Goal: Task Accomplishment & Management: Manage account settings

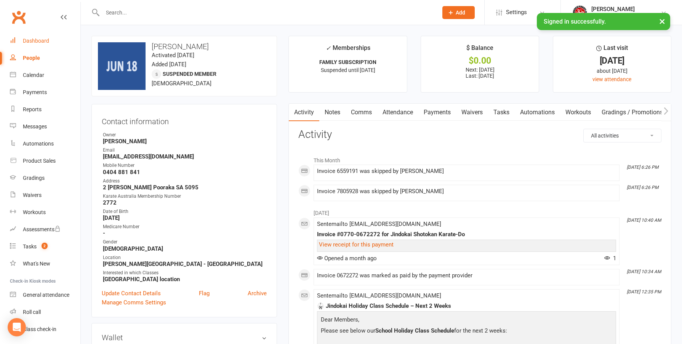
click at [24, 43] on div "Dashboard" at bounding box center [36, 41] width 26 height 6
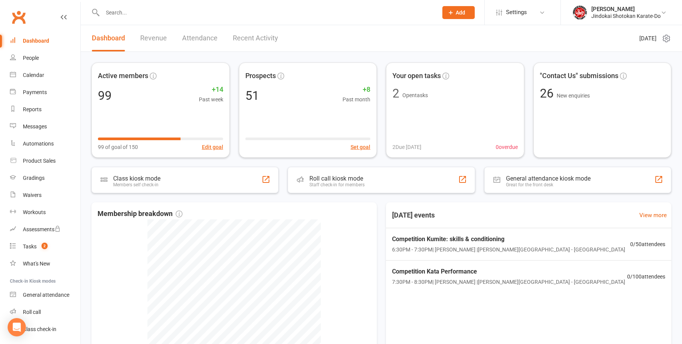
click at [120, 13] on input "text" at bounding box center [266, 12] width 332 height 11
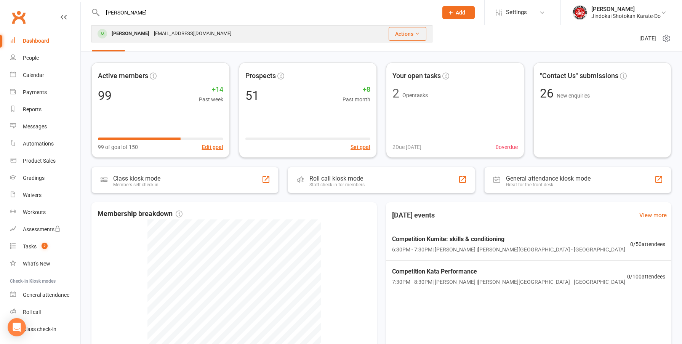
type input "[PERSON_NAME]"
click at [122, 38] on div "[PERSON_NAME]" at bounding box center [130, 33] width 42 height 11
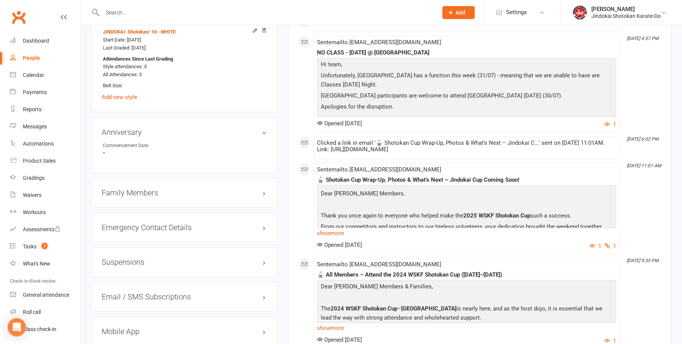
scroll to position [571, 0]
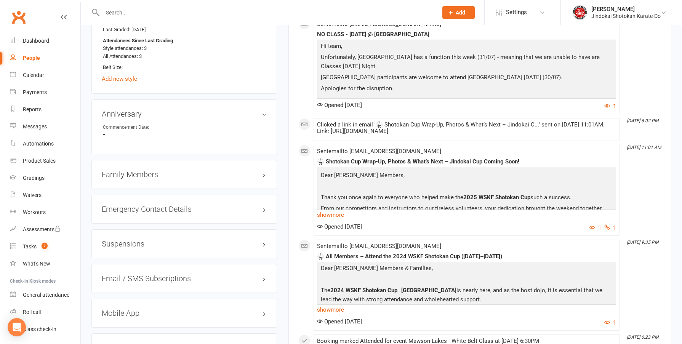
click at [121, 176] on h3 "Family Members" at bounding box center [184, 174] width 165 height 8
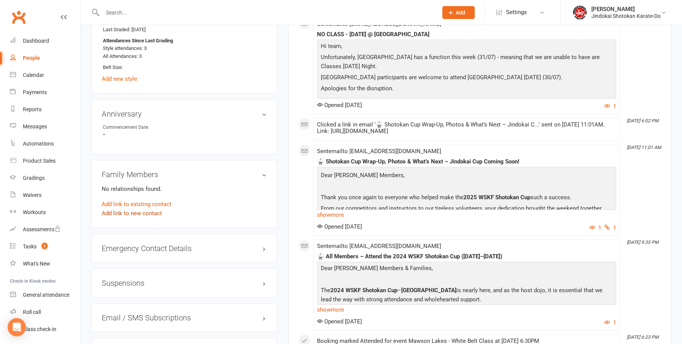
click at [123, 214] on link "Add link to new contact" at bounding box center [132, 213] width 60 height 9
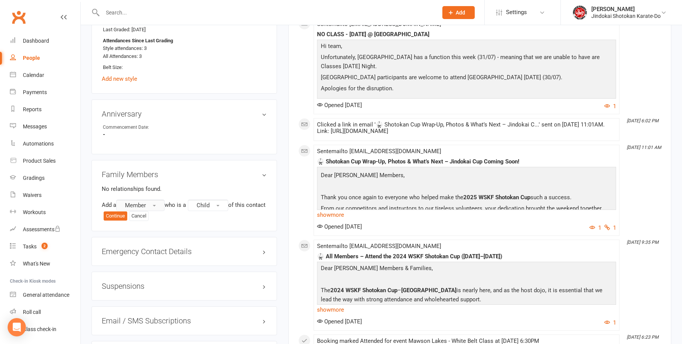
click at [137, 204] on span "Member" at bounding box center [135, 205] width 21 height 7
click at [145, 234] on span "Prospect" at bounding box center [134, 236] width 23 height 7
click at [219, 205] on button "Child" at bounding box center [210, 205] width 40 height 11
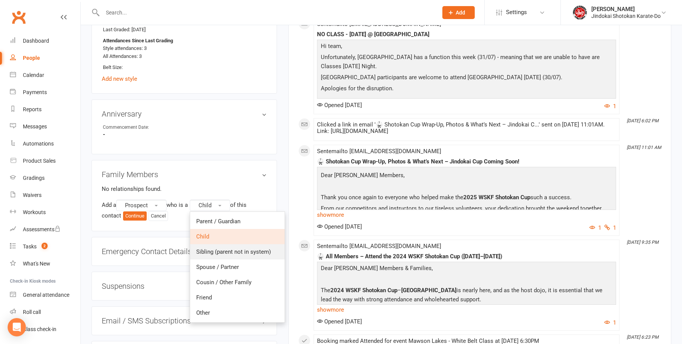
click at [218, 250] on span "Sibling (parent not in system)" at bounding box center [233, 251] width 75 height 7
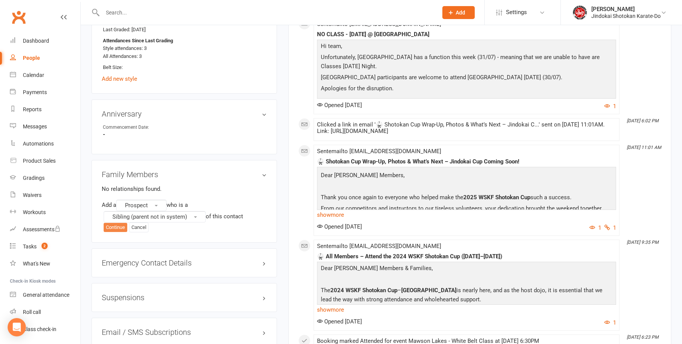
click at [113, 227] on button "Continue" at bounding box center [116, 227] width 24 height 9
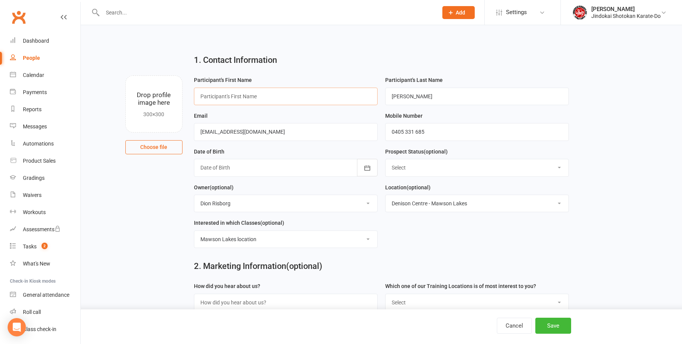
click at [215, 99] on input "text" at bounding box center [286, 97] width 184 height 18
type input "Hoorain"
click at [366, 171] on icon "button" at bounding box center [367, 168] width 6 height 5
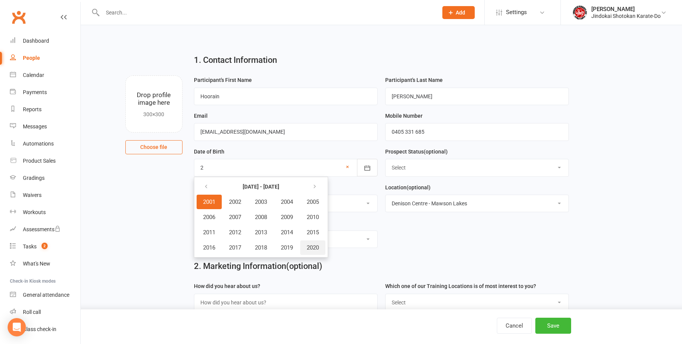
click at [316, 248] on span "2020" at bounding box center [313, 247] width 12 height 7
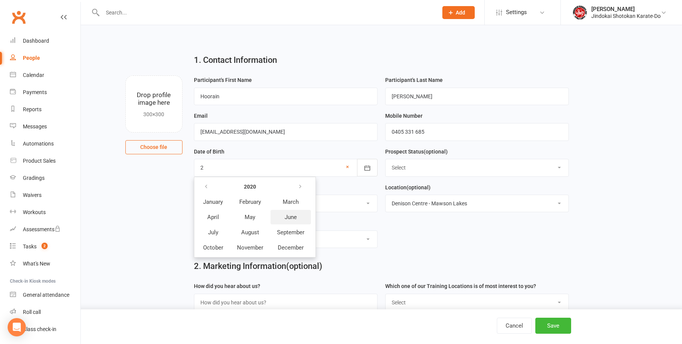
click at [289, 219] on span "June" at bounding box center [290, 217] width 12 height 7
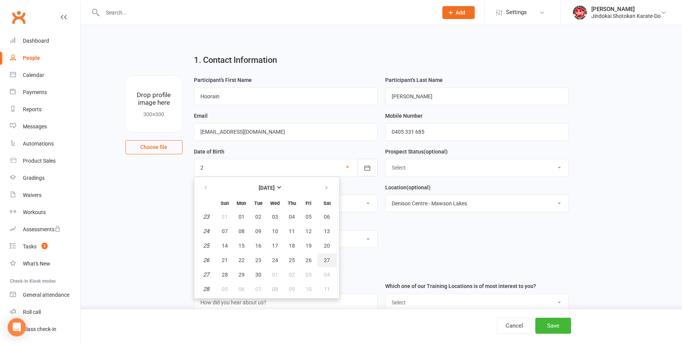
click at [324, 262] on span "27" at bounding box center [327, 260] width 6 height 6
type input "[DATE]"
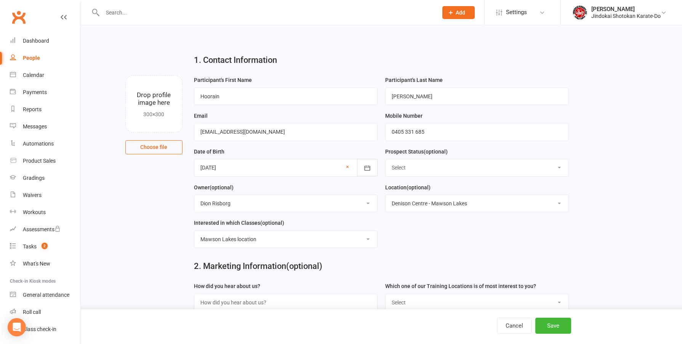
click at [439, 169] on select "Select Initial Contact Not interested Trial Member" at bounding box center [476, 167] width 183 height 17
select select "Trial Member"
click at [385, 160] on select "Select Initial Contact Not interested Trial Member" at bounding box center [476, 167] width 183 height 17
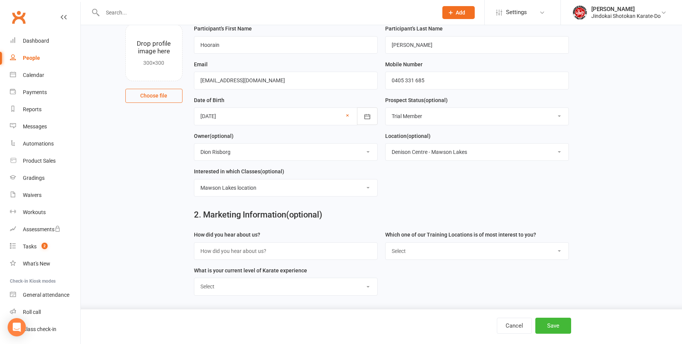
scroll to position [54, 0]
click at [561, 325] on button "Save" at bounding box center [553, 326] width 36 height 16
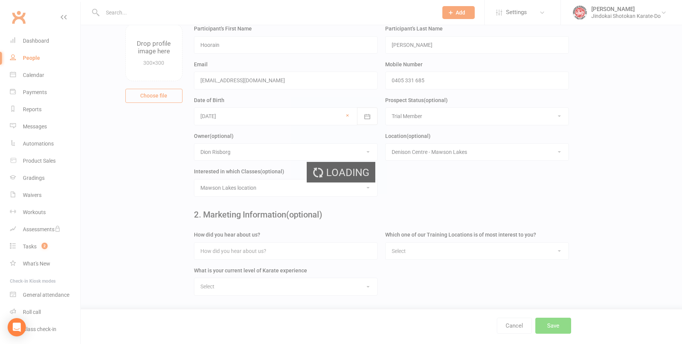
scroll to position [0, 0]
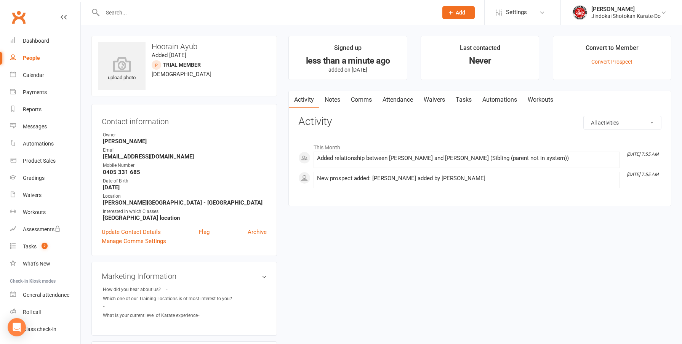
click at [393, 99] on link "Attendance" at bounding box center [397, 100] width 41 height 18
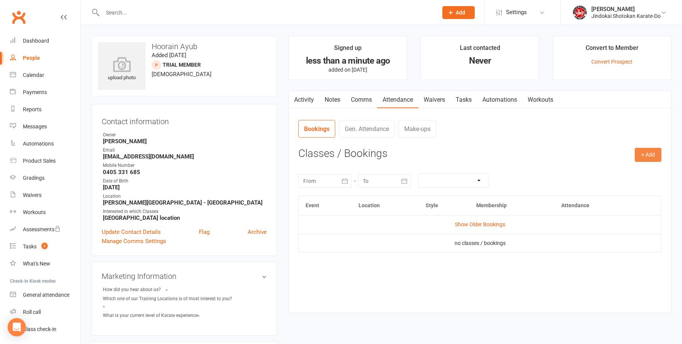
click at [652, 155] on button "+ Add" at bounding box center [647, 155] width 27 height 14
click at [599, 171] on link "Book Event" at bounding box center [622, 172] width 75 height 15
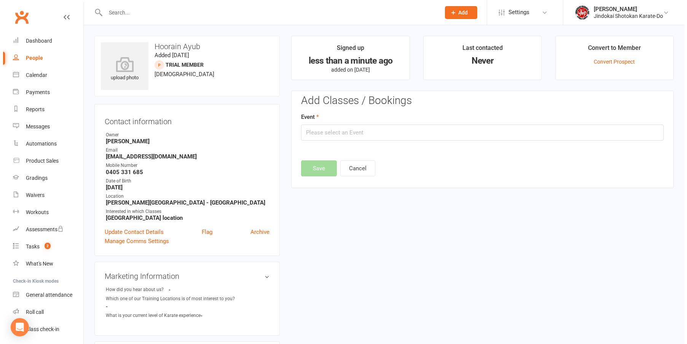
scroll to position [53, 0]
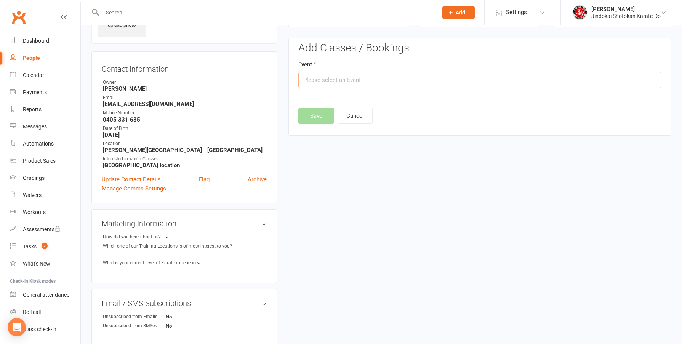
click at [318, 81] on input "text" at bounding box center [479, 80] width 363 height 16
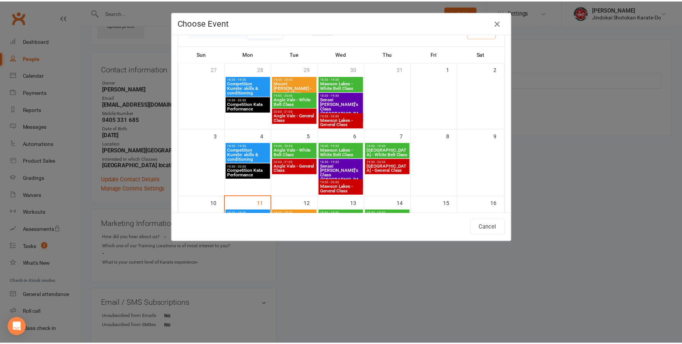
scroll to position [30, 0]
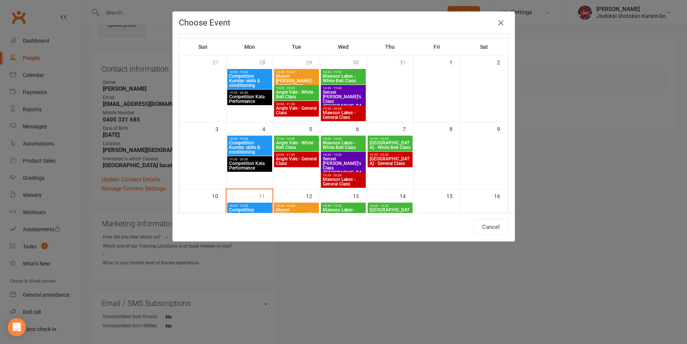
click at [341, 142] on span "Mawson Lakes - White Belt Class" at bounding box center [344, 145] width 42 height 9
type input "Mawson Lakes - White Belt Class - [DATE] 6:30:00 PM"
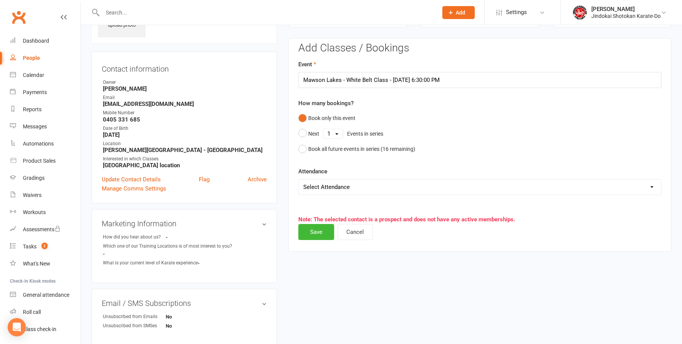
click at [318, 189] on select "Select Attendance Attended Absent" at bounding box center [480, 186] width 362 height 15
select select "0"
click at [299, 179] on select "Select Attendance Attended Absent" at bounding box center [480, 186] width 362 height 15
click at [318, 232] on button "Save" at bounding box center [316, 232] width 36 height 16
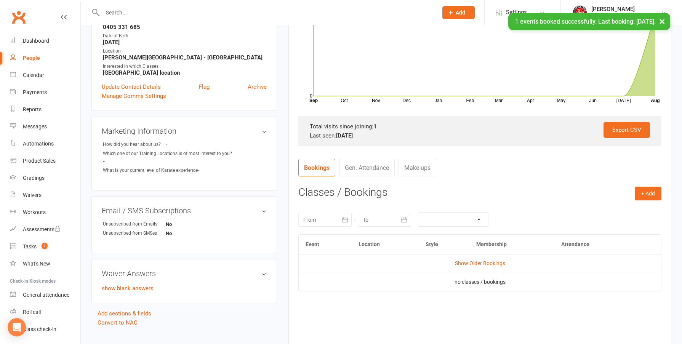
scroll to position [167, 0]
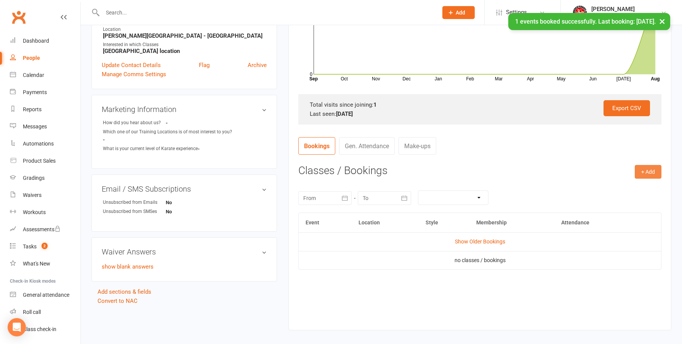
click at [647, 171] on button "+ Add" at bounding box center [647, 172] width 27 height 14
click at [612, 192] on link "Book Event" at bounding box center [622, 188] width 75 height 15
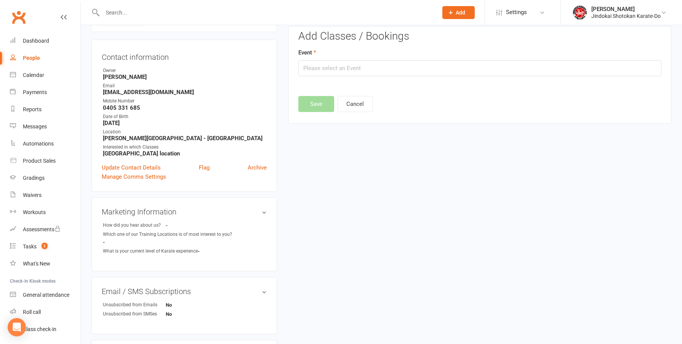
scroll to position [53, 0]
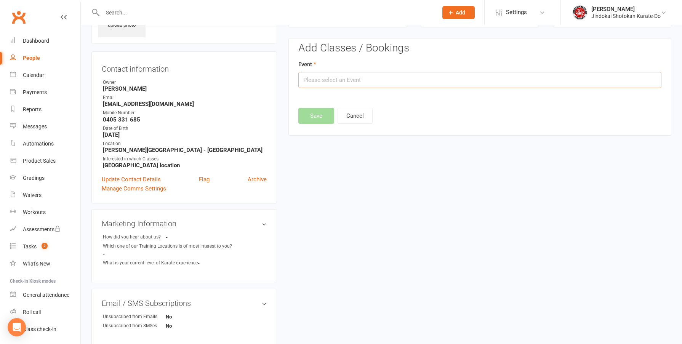
click at [346, 83] on input "text" at bounding box center [479, 80] width 363 height 16
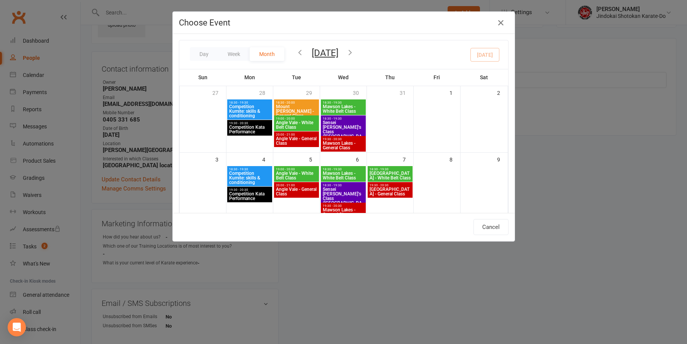
click at [339, 106] on span "Mawson Lakes - White Belt Class" at bounding box center [344, 108] width 42 height 9
type input "Mawson Lakes - White Belt Class - [DATE] 6:30:00 PM"
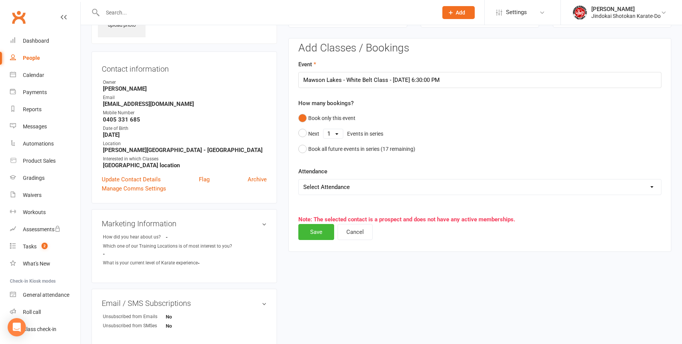
click at [321, 190] on select "Select Attendance Attended Absent" at bounding box center [480, 186] width 362 height 15
select select "0"
click at [299, 179] on select "Select Attendance Attended Absent" at bounding box center [480, 186] width 362 height 15
click at [315, 231] on button "Save" at bounding box center [316, 232] width 36 height 16
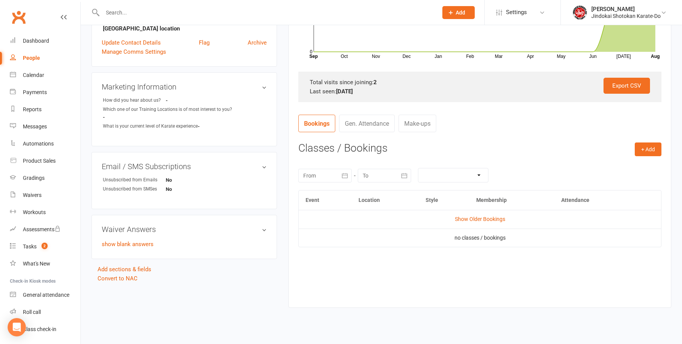
scroll to position [201, 0]
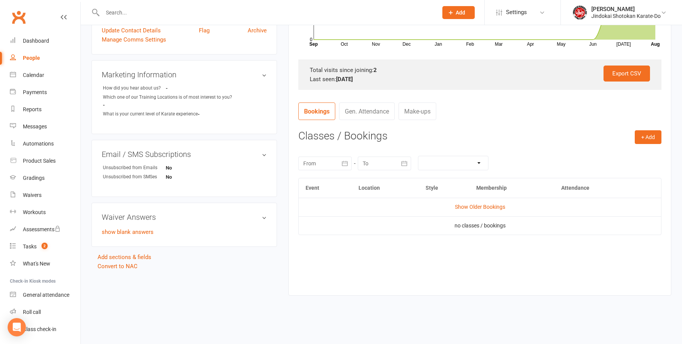
click at [348, 164] on icon "button" at bounding box center [345, 164] width 8 height 8
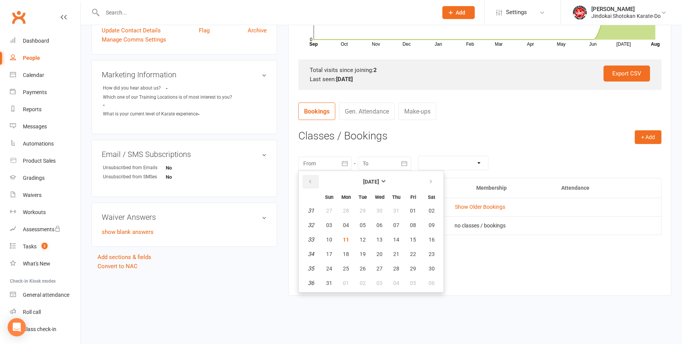
click at [313, 182] on button "button" at bounding box center [310, 182] width 16 height 14
click at [362, 209] on span "01" at bounding box center [363, 211] width 6 height 6
type input "[DATE]"
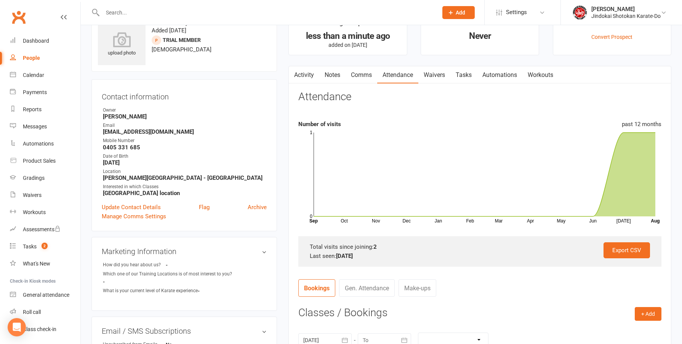
scroll to position [0, 0]
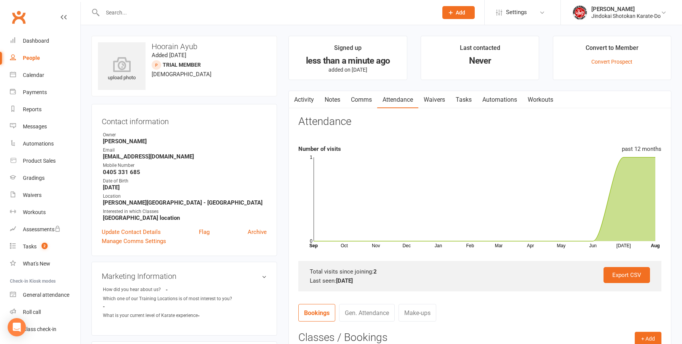
click at [304, 103] on link "Activity" at bounding box center [304, 100] width 30 height 18
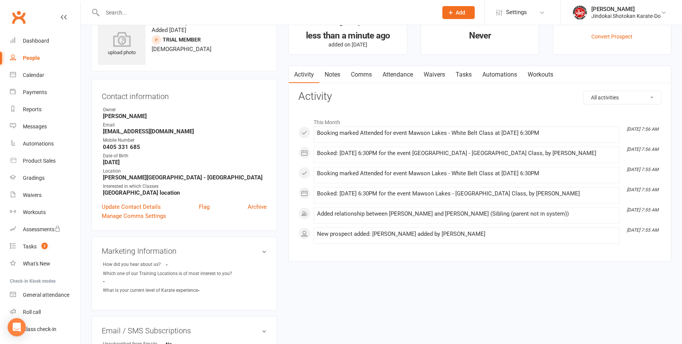
scroll to position [114, 0]
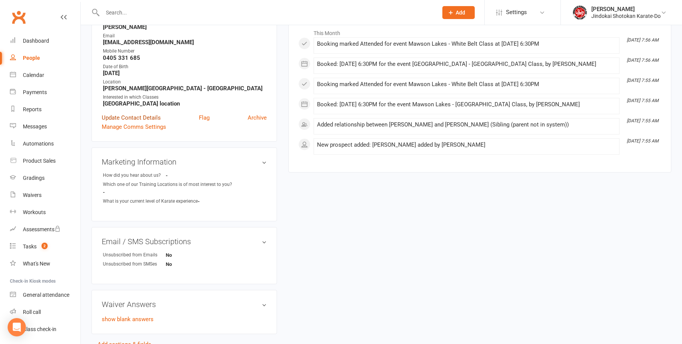
click at [116, 118] on link "Update Contact Details" at bounding box center [131, 117] width 59 height 9
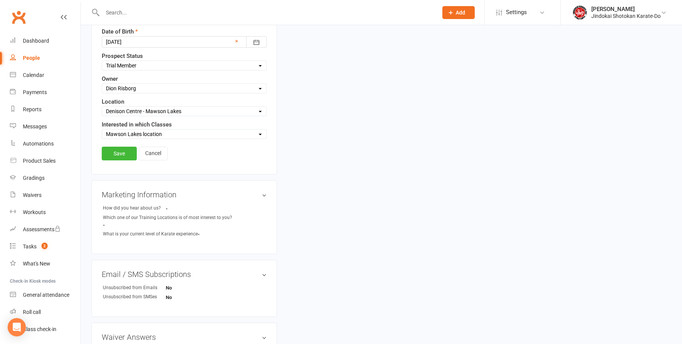
scroll to position [226, 0]
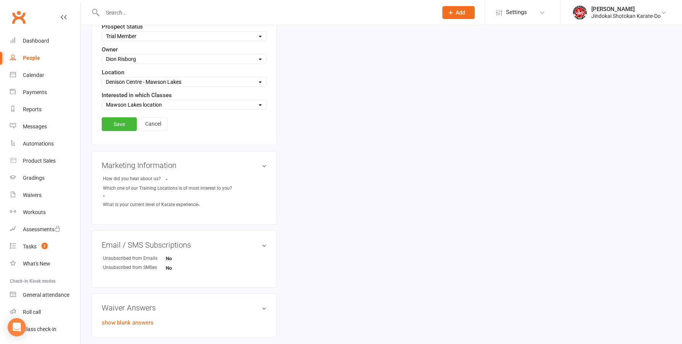
drag, startPoint x: 115, startPoint y: 126, endPoint x: 125, endPoint y: 131, distance: 11.3
click at [115, 127] on link "Save" at bounding box center [119, 124] width 35 height 14
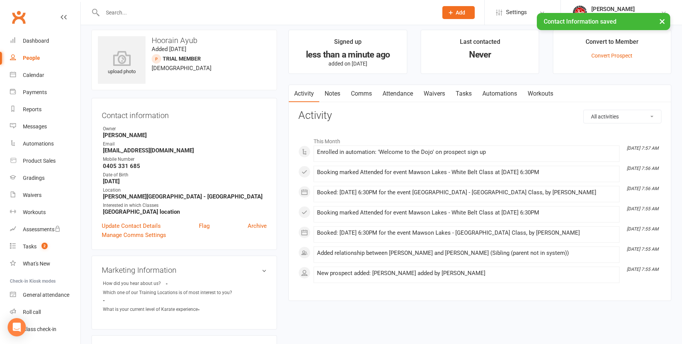
scroll to position [0, 0]
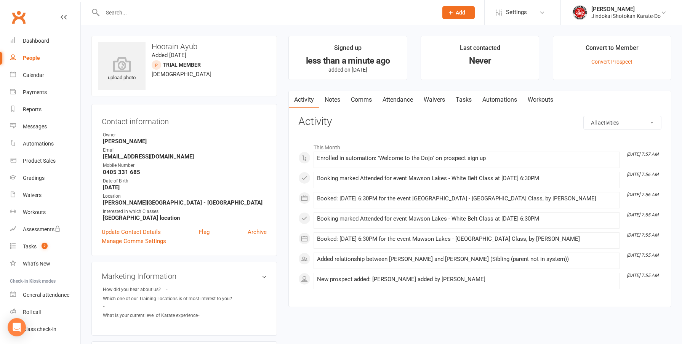
click at [133, 9] on input "text" at bounding box center [266, 12] width 332 height 11
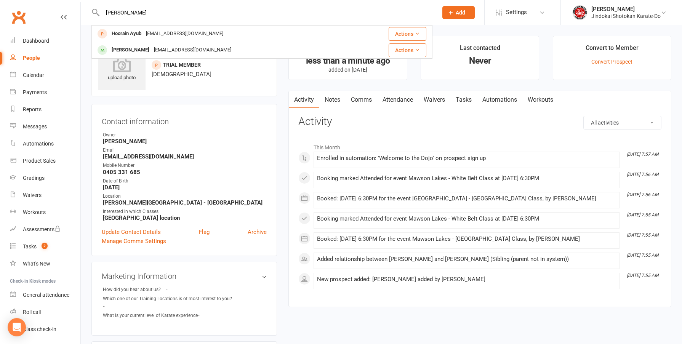
type input "[PERSON_NAME]"
click at [219, 153] on div "Email" at bounding box center [185, 150] width 164 height 7
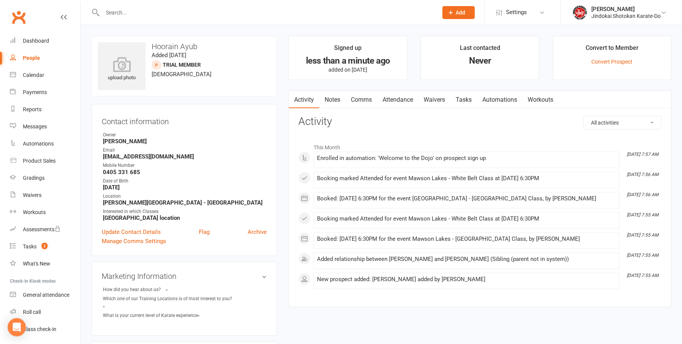
click at [131, 15] on input "text" at bounding box center [266, 12] width 332 height 11
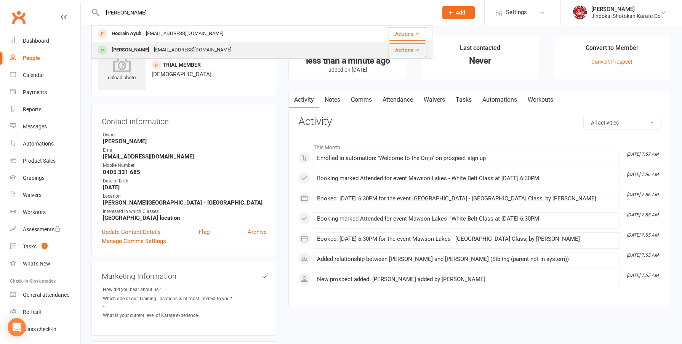
type input "[PERSON_NAME]"
click at [125, 48] on div "[PERSON_NAME]" at bounding box center [130, 50] width 42 height 11
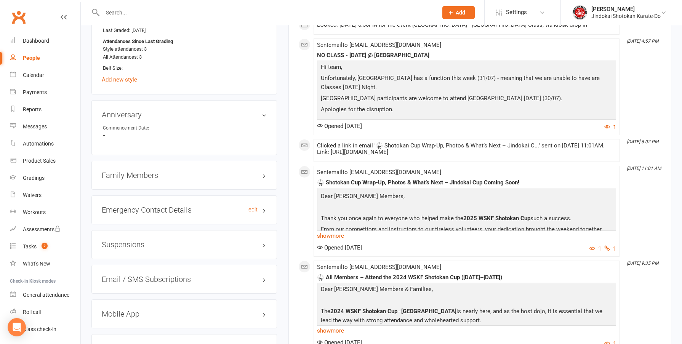
scroll to position [571, 0]
click at [121, 178] on div "Family Members" at bounding box center [183, 174] width 185 height 29
click at [122, 176] on h3 "Family Members" at bounding box center [184, 174] width 165 height 8
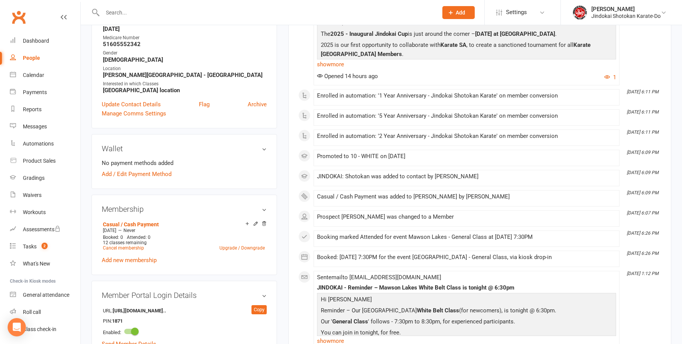
scroll to position [0, 0]
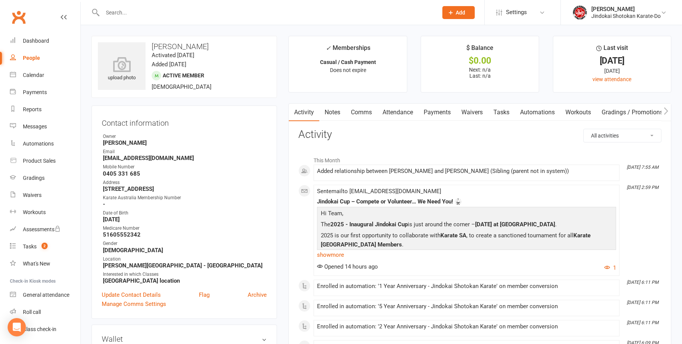
click at [17, 19] on link "Clubworx" at bounding box center [18, 17] width 19 height 19
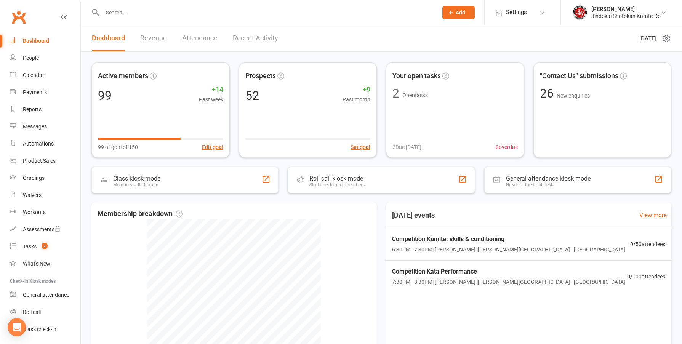
click at [254, 38] on link "Recent Activity" at bounding box center [255, 38] width 45 height 26
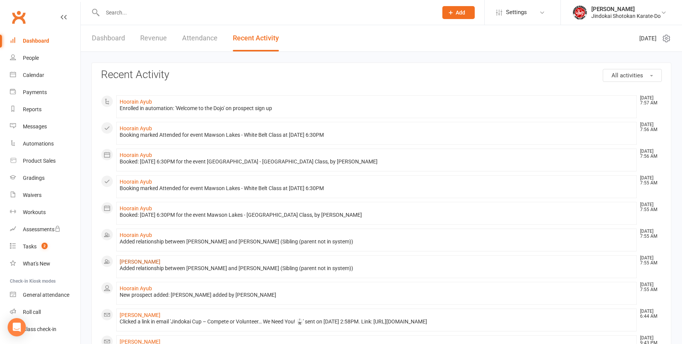
click at [137, 262] on link "[PERSON_NAME]" at bounding box center [140, 262] width 41 height 6
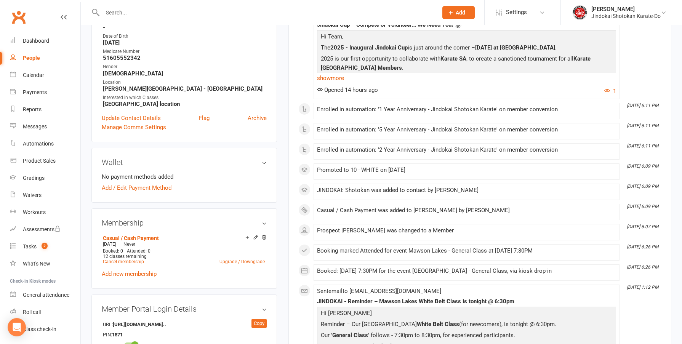
scroll to position [190, 0]
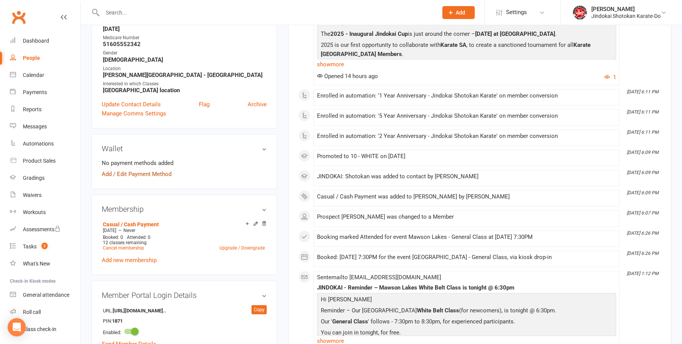
click at [126, 176] on link "Add / Edit Payment Method" at bounding box center [137, 173] width 70 height 9
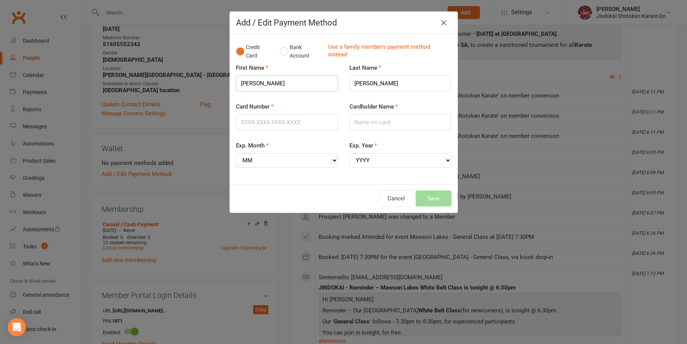
click at [270, 85] on input "Tashfeen" at bounding box center [287, 83] width 102 height 16
click at [246, 83] on input "Tashfeen" at bounding box center [287, 83] width 102 height 16
type input "Md"
type input "5353165305303789"
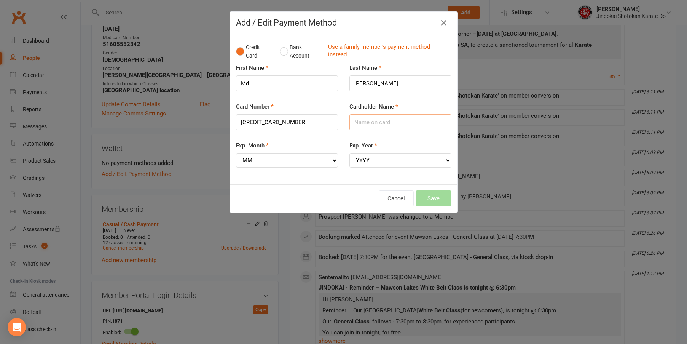
click at [383, 125] on input "Cardholder Name" at bounding box center [401, 122] width 102 height 16
click at [239, 84] on input "Md" at bounding box center [287, 83] width 102 height 16
click at [254, 86] on input "Md" at bounding box center [287, 83] width 102 height 16
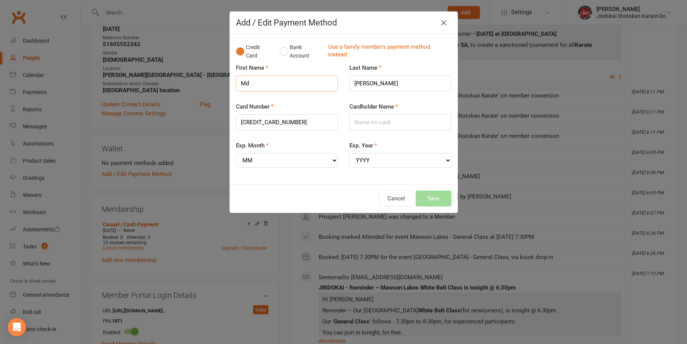
click at [254, 86] on input "Md" at bounding box center [287, 83] width 102 height 16
type input "Tashfeen"
click at [371, 121] on input "Cardholder Name" at bounding box center [401, 122] width 102 height 16
type input "Md Ayub"
click at [267, 159] on select "MM 01 02 03 04 05 06 07 08 09 10 11 12" at bounding box center [287, 160] width 102 height 14
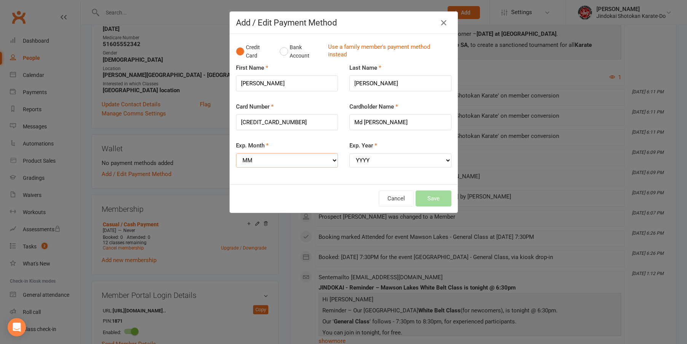
select select "08"
click at [236, 153] on select "MM 01 02 03 04 05 06 07 08 09 10 11 12" at bounding box center [287, 160] width 102 height 14
click at [370, 160] on select "YYYY 2025 2026 2027 2028 2029 2030 2031 2032 2033 2034" at bounding box center [401, 160] width 102 height 14
select select "2027"
click at [350, 153] on select "YYYY 2025 2026 2027 2028 2029 2030 2031 2032 2033 2034" at bounding box center [401, 160] width 102 height 14
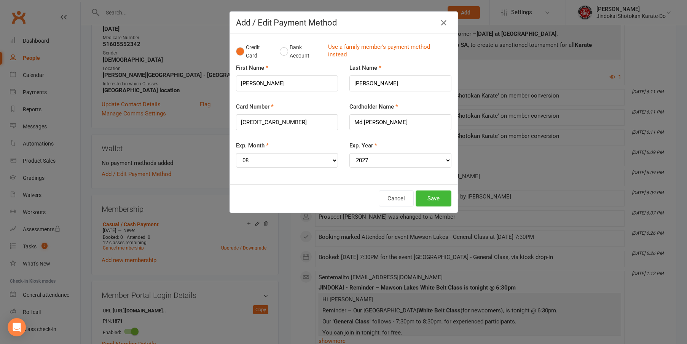
click at [324, 194] on div "Cancel Save" at bounding box center [344, 198] width 216 height 16
click at [435, 198] on button "Save" at bounding box center [434, 198] width 36 height 16
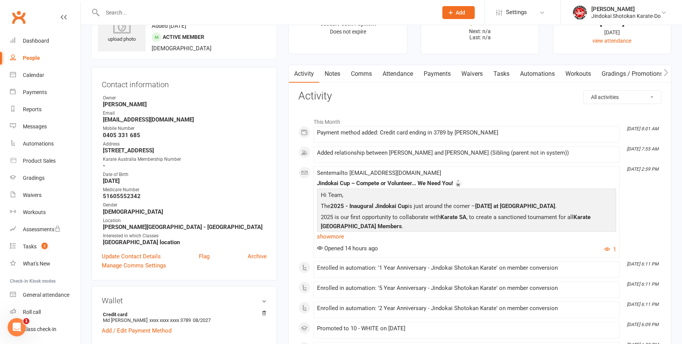
scroll to position [0, 0]
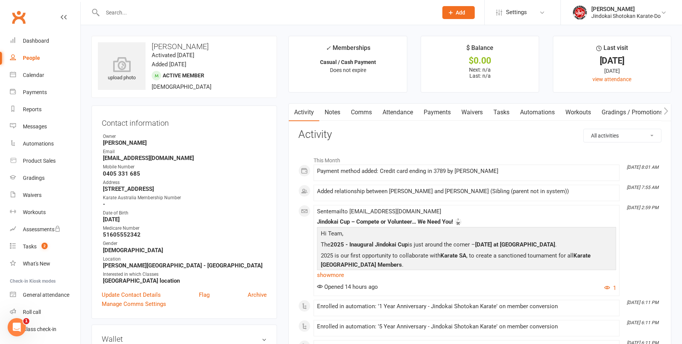
click at [399, 114] on link "Attendance" at bounding box center [397, 113] width 41 height 18
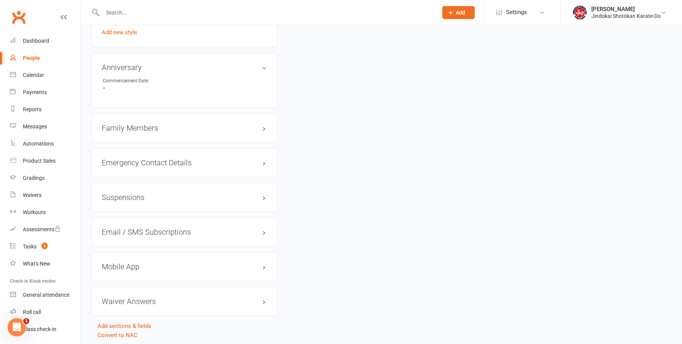
scroll to position [609, 0]
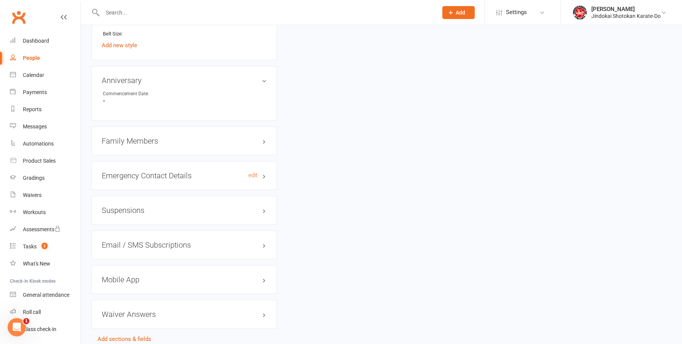
click at [128, 172] on h3 "Emergency Contact Details edit" at bounding box center [184, 175] width 165 height 8
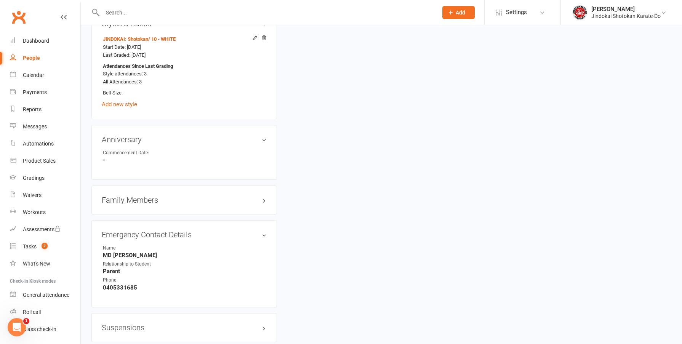
scroll to position [533, 0]
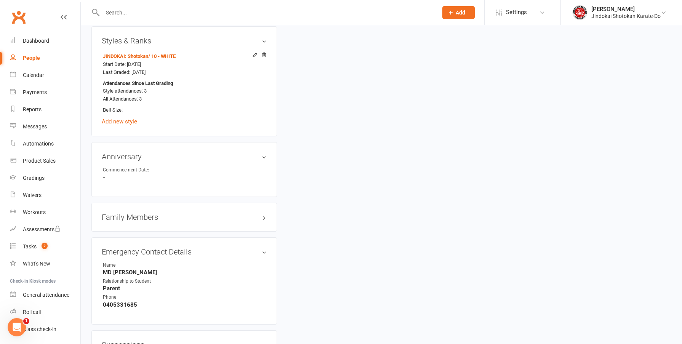
click at [128, 215] on h3 "Family Members" at bounding box center [184, 217] width 165 height 8
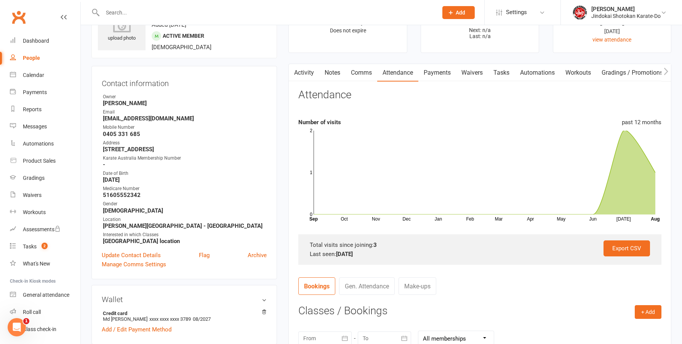
scroll to position [0, 0]
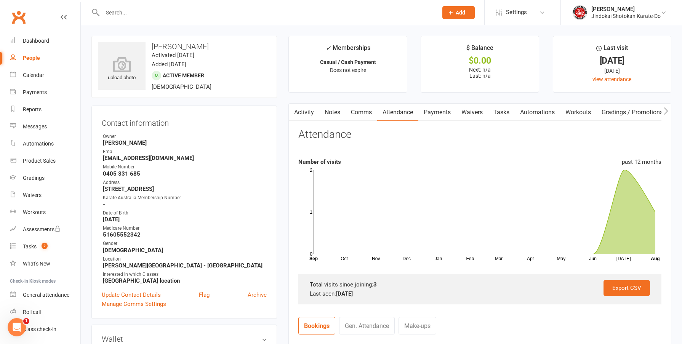
click at [17, 17] on link "Clubworx" at bounding box center [18, 17] width 19 height 19
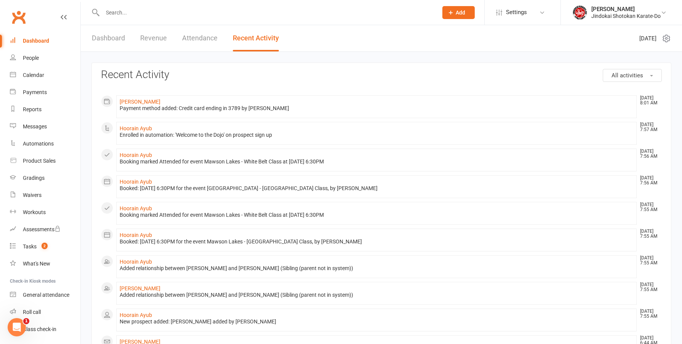
click at [118, 6] on div at bounding box center [261, 12] width 341 height 25
click at [118, 14] on input "text" at bounding box center [266, 12] width 332 height 11
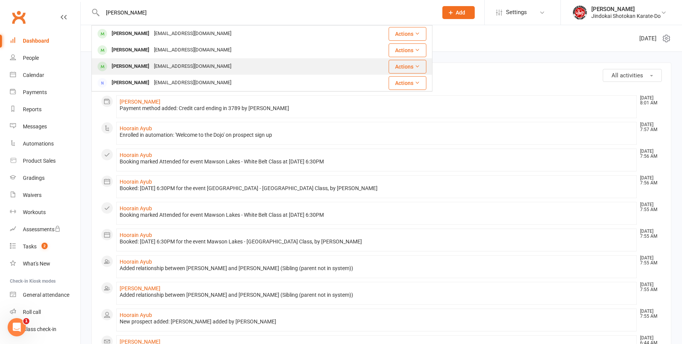
type input "GANDHI"
click at [118, 68] on div "Faridah Gandhi" at bounding box center [130, 66] width 42 height 11
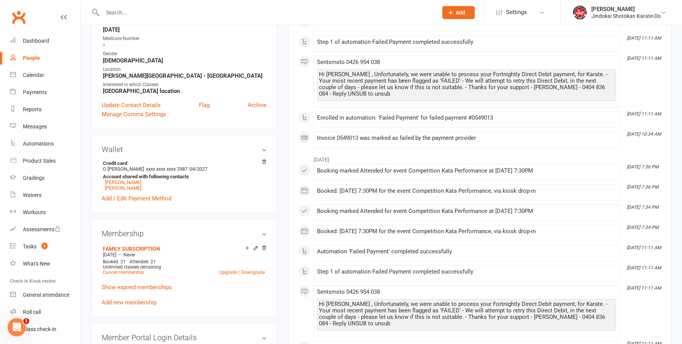
scroll to position [190, 0]
click at [264, 160] on icon at bounding box center [263, 160] width 5 height 5
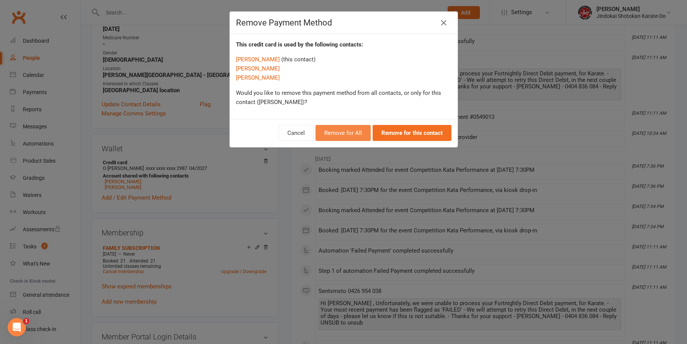
click at [343, 133] on button "Remove for All" at bounding box center [343, 133] width 55 height 16
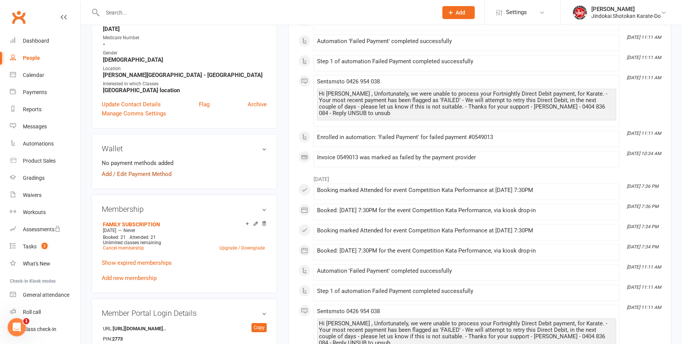
click at [134, 177] on link "Add / Edit Payment Method" at bounding box center [137, 173] width 70 height 9
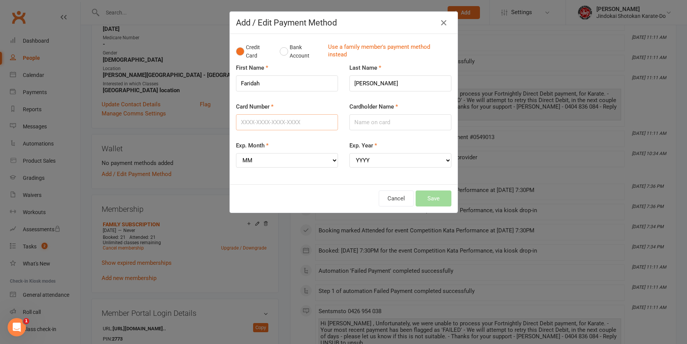
click at [257, 123] on input "Card Number" at bounding box center [287, 122] width 102 height 16
type input "5240146800962987"
click at [375, 117] on input "Cardholder Name" at bounding box center [401, 122] width 102 height 16
type input "O OMILABU-GANDHI"
click at [280, 161] on select "MM 01 02 03 04 05 06 07 08 09 10 11 12" at bounding box center [287, 160] width 102 height 14
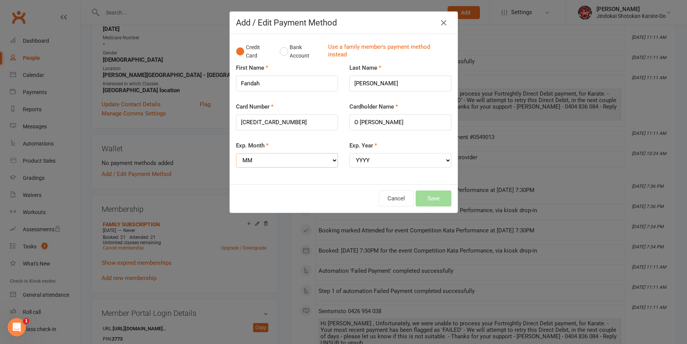
select select "04"
click at [236, 153] on select "MM 01 02 03 04 05 06 07 08 09 10 11 12" at bounding box center [287, 160] width 102 height 14
click at [368, 164] on select "YYYY 2025 2026 2027 2028 2029 2030 2031 2032 2033 2034" at bounding box center [401, 160] width 102 height 14
select select "2027"
click at [350, 153] on select "YYYY 2025 2026 2027 2028 2029 2030 2031 2032 2033 2034" at bounding box center [401, 160] width 102 height 14
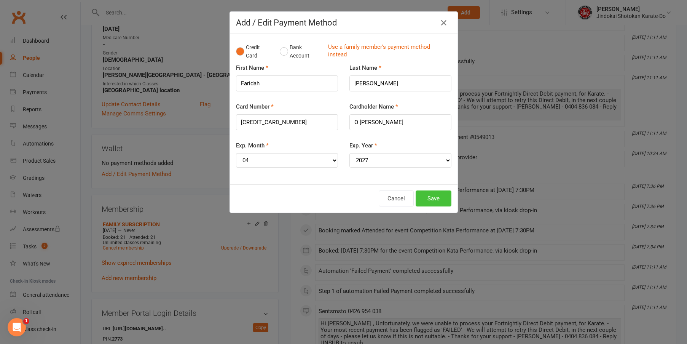
click at [434, 200] on button "Save" at bounding box center [434, 198] width 36 height 16
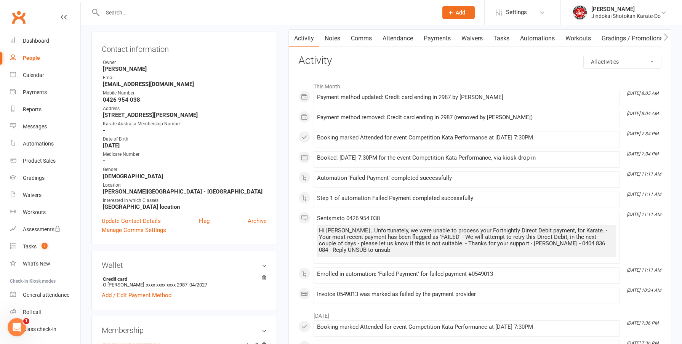
scroll to position [0, 0]
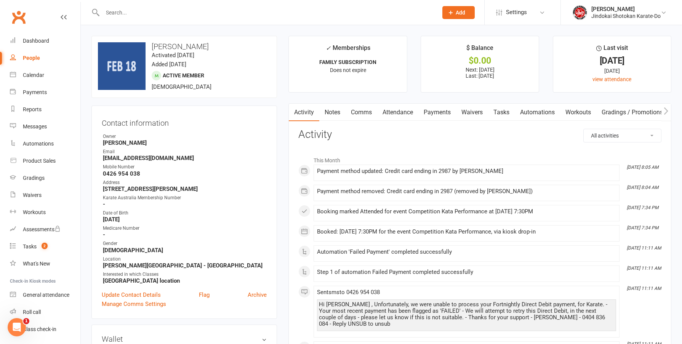
click at [429, 112] on link "Payments" at bounding box center [437, 113] width 38 height 18
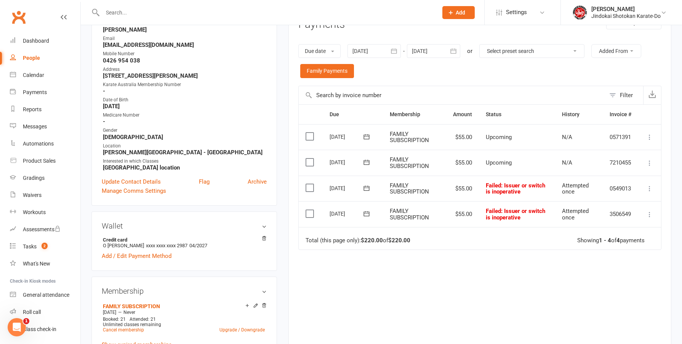
scroll to position [76, 0]
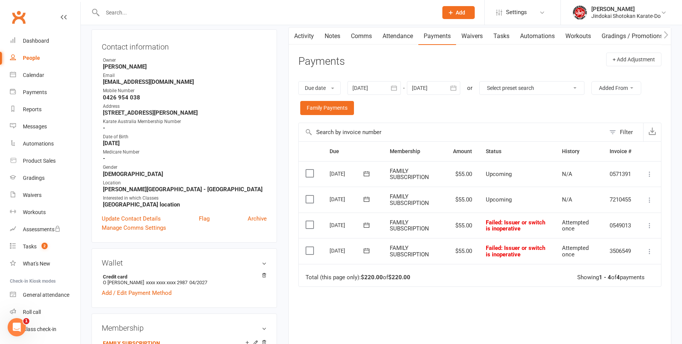
click at [396, 86] on icon "button" at bounding box center [394, 88] width 8 height 8
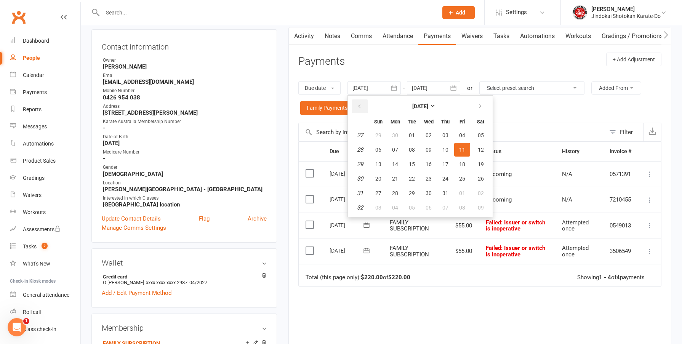
click at [367, 106] on button "button" at bounding box center [360, 106] width 16 height 14
click at [479, 134] on span "01" at bounding box center [481, 135] width 6 height 6
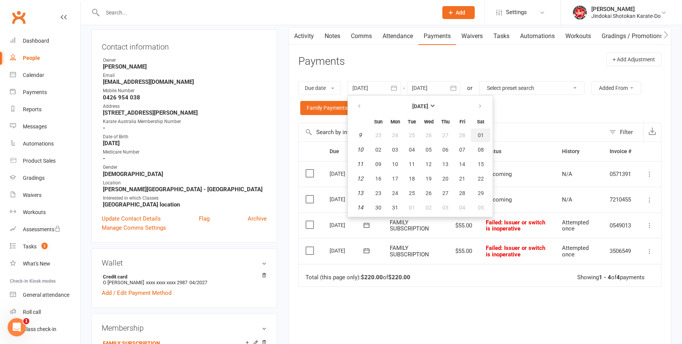
type input "01 Mar 2025"
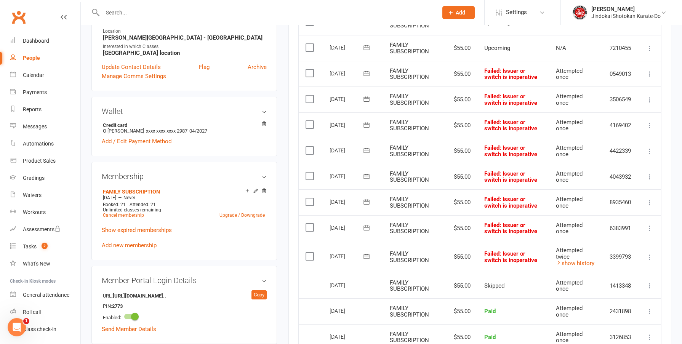
scroll to position [228, 0]
click at [308, 257] on label at bounding box center [310, 256] width 10 height 8
click at [308, 252] on input "checkbox" at bounding box center [307, 252] width 5 height 0
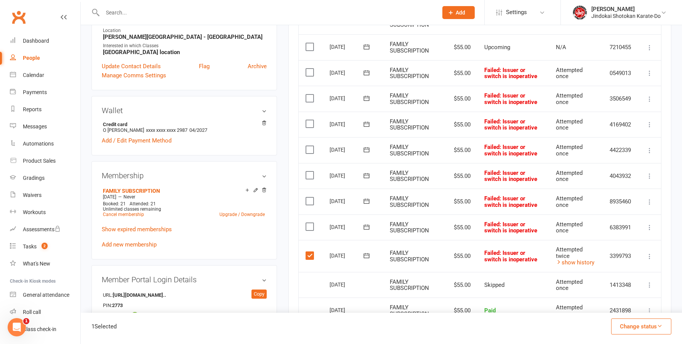
click at [308, 228] on label at bounding box center [310, 227] width 10 height 8
click at [308, 223] on input "checkbox" at bounding box center [307, 223] width 5 height 0
click at [311, 200] on label at bounding box center [310, 201] width 10 height 8
click at [310, 197] on input "checkbox" at bounding box center [307, 197] width 5 height 0
click at [308, 174] on label at bounding box center [310, 175] width 10 height 8
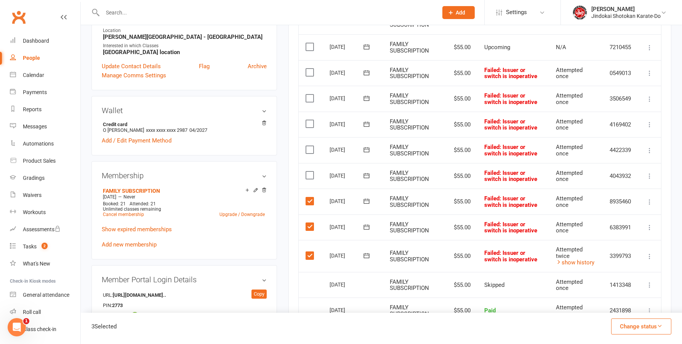
click at [308, 171] on input "checkbox" at bounding box center [307, 171] width 5 height 0
click at [311, 150] on label at bounding box center [310, 150] width 10 height 8
click at [310, 146] on input "checkbox" at bounding box center [307, 146] width 5 height 0
click at [308, 124] on label at bounding box center [310, 124] width 10 height 8
click at [308, 120] on input "checkbox" at bounding box center [307, 120] width 5 height 0
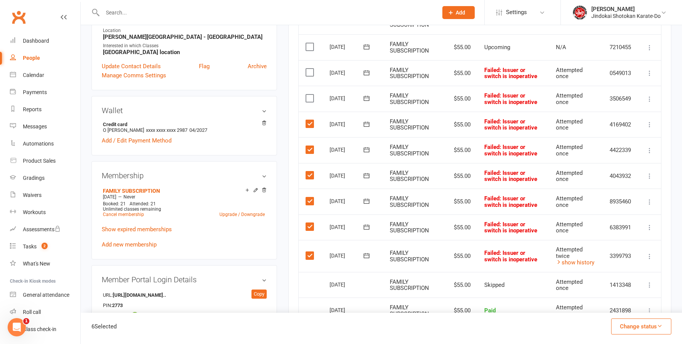
click at [308, 96] on label at bounding box center [310, 98] width 10 height 8
click at [308, 94] on input "checkbox" at bounding box center [307, 94] width 5 height 0
click at [310, 72] on label at bounding box center [310, 73] width 10 height 8
click at [310, 69] on input "checkbox" at bounding box center [307, 69] width 5 height 0
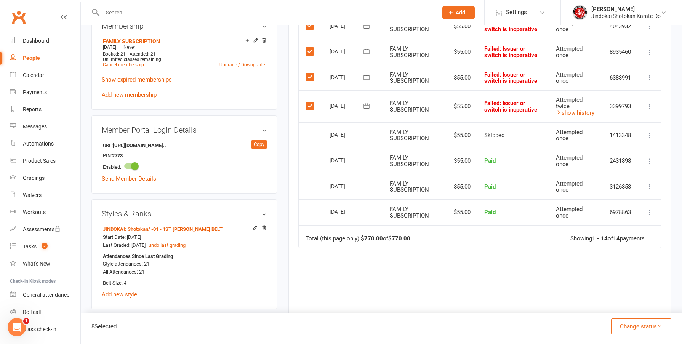
scroll to position [381, 0]
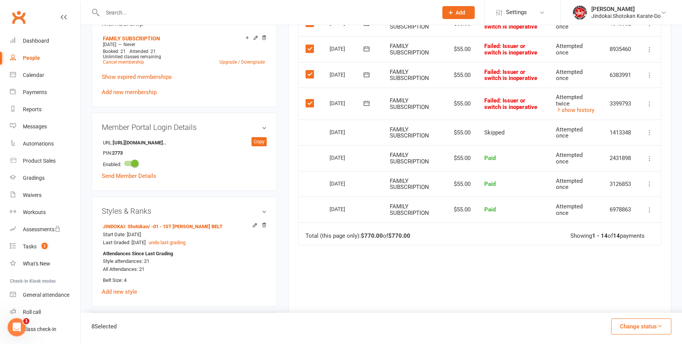
click at [634, 328] on button "Change status" at bounding box center [641, 326] width 60 height 16
click at [618, 305] on link "Skipped" at bounding box center [632, 305] width 75 height 15
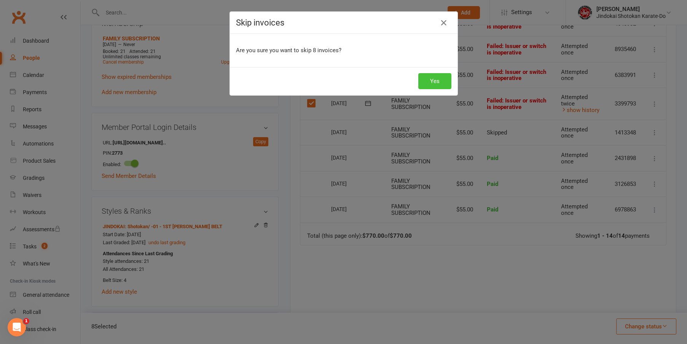
click at [436, 84] on button "Yes" at bounding box center [435, 81] width 33 height 16
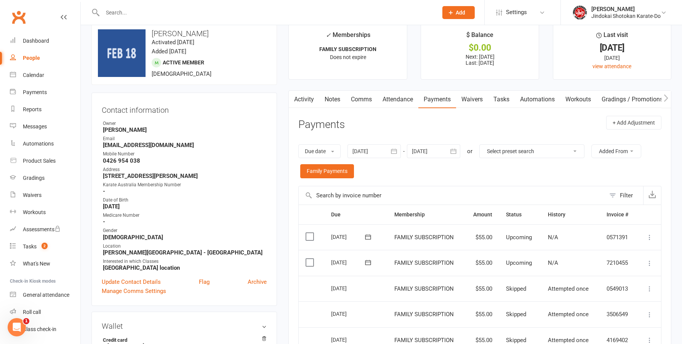
scroll to position [0, 0]
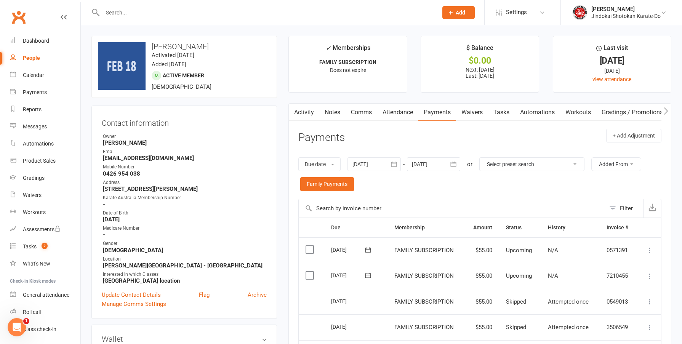
click at [360, 112] on link "Comms" at bounding box center [361, 113] width 32 height 18
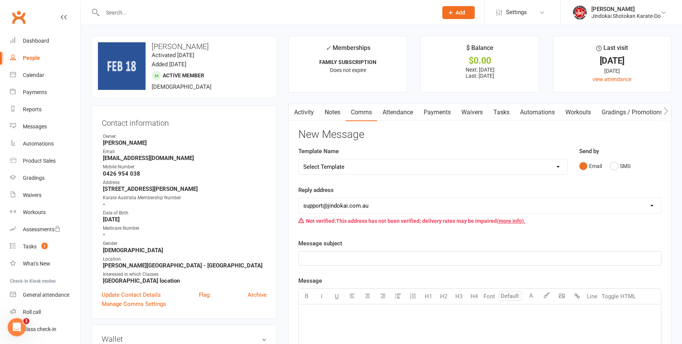
click at [356, 168] on select "Select Template [SMS] 1st Payment - FAMILY OF 2 OR MORE [SMS] 1st Payment - IND…" at bounding box center [433, 166] width 268 height 15
click at [615, 166] on button "SMS" at bounding box center [620, 166] width 21 height 14
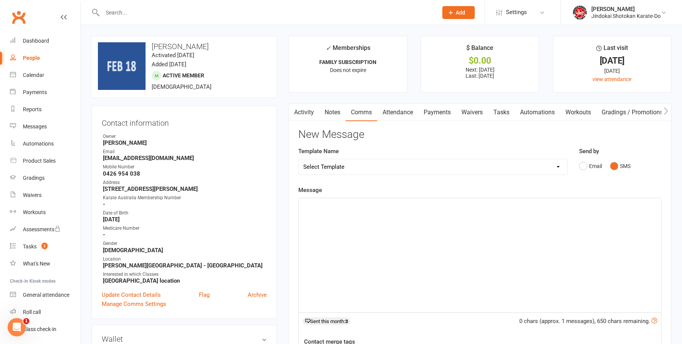
click at [347, 222] on div "﻿" at bounding box center [480, 255] width 362 height 114
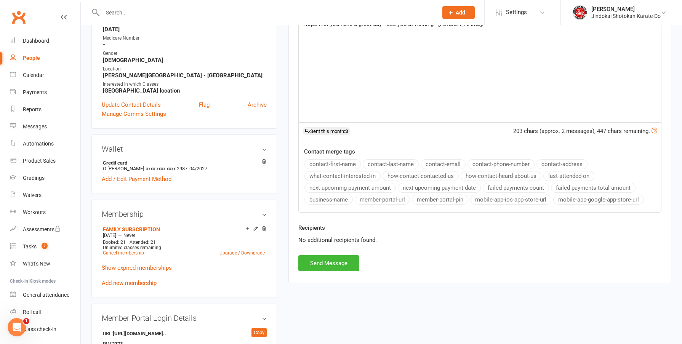
scroll to position [190, 0]
click at [330, 259] on button "Send Message" at bounding box center [328, 263] width 61 height 16
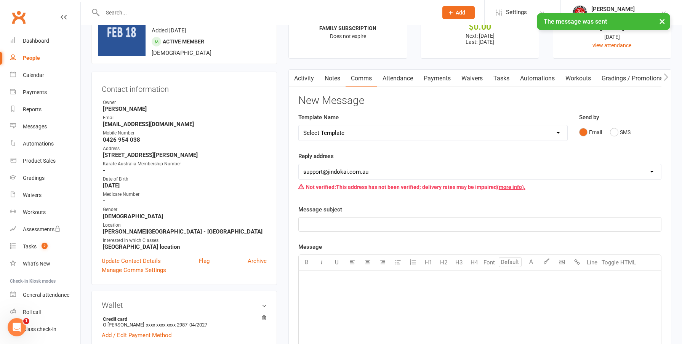
scroll to position [0, 0]
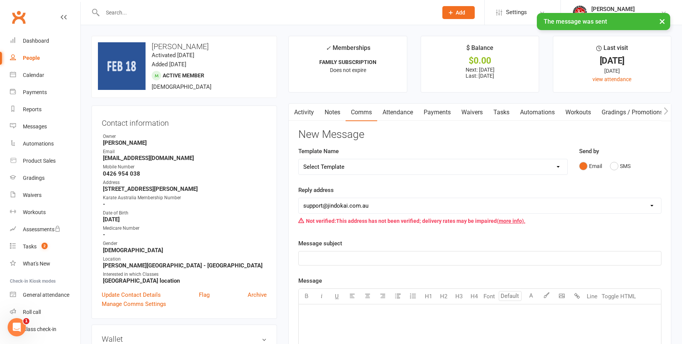
click at [12, 13] on div "× The message was sent" at bounding box center [336, 13] width 672 height 0
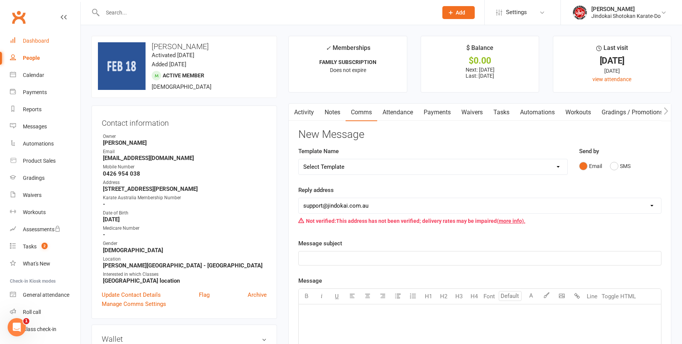
click at [36, 38] on div "Dashboard" at bounding box center [36, 41] width 26 height 6
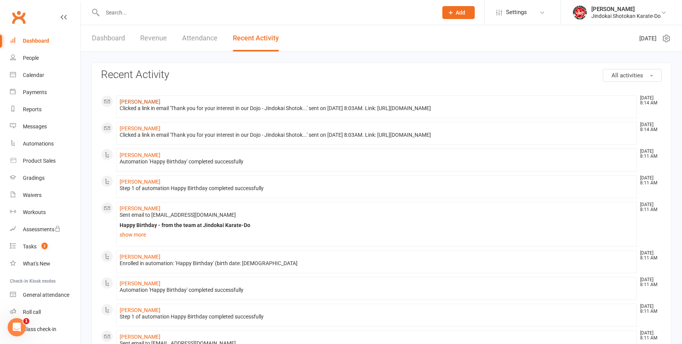
click at [133, 101] on link "Keith Anderson" at bounding box center [140, 102] width 41 height 6
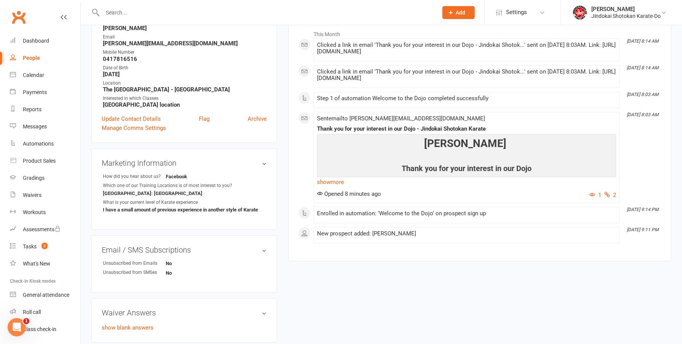
scroll to position [114, 0]
click at [332, 181] on link "show more" at bounding box center [466, 181] width 299 height 11
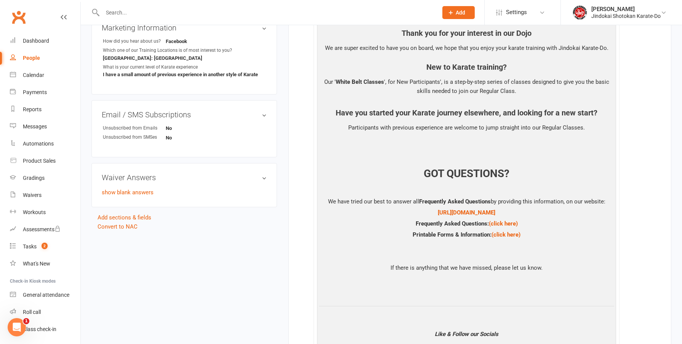
scroll to position [267, 0]
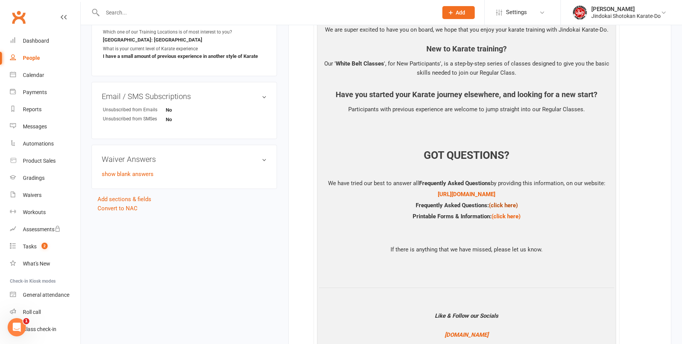
click at [507, 203] on link "(click here)" at bounding box center [503, 205] width 29 height 7
